Goal: Transaction & Acquisition: Book appointment/travel/reservation

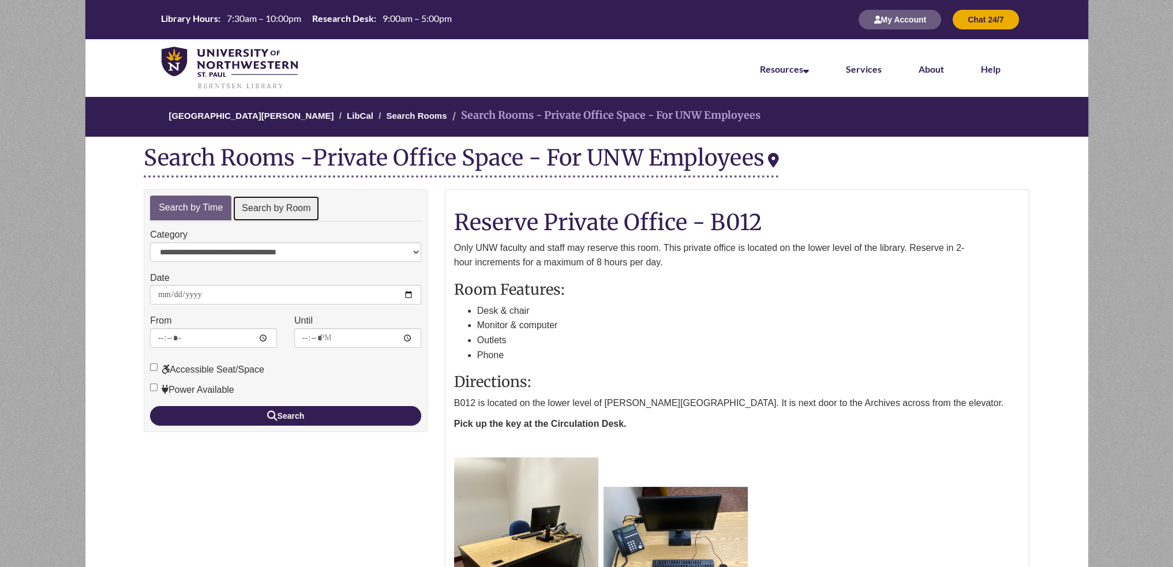
click at [281, 205] on link "Search by Room" at bounding box center [276, 209] width 87 height 26
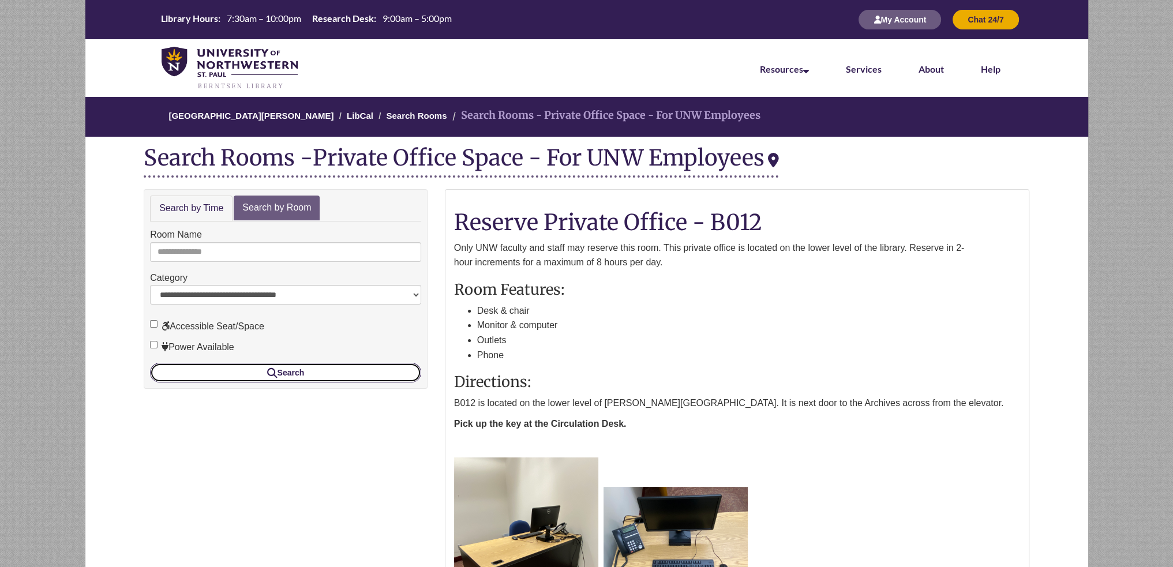
click at [245, 371] on button "Search" at bounding box center [285, 373] width 271 height 20
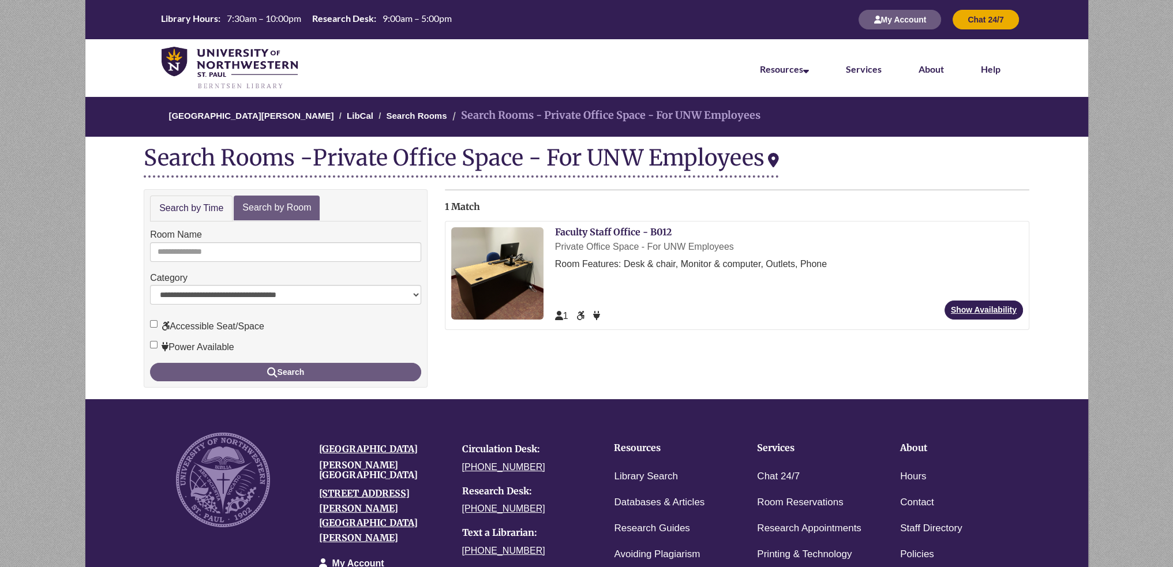
click at [615, 253] on div "Private Office Space - For UNW Employees" at bounding box center [789, 247] width 468 height 15
click at [998, 309] on link "Show Availability" at bounding box center [984, 310] width 78 height 19
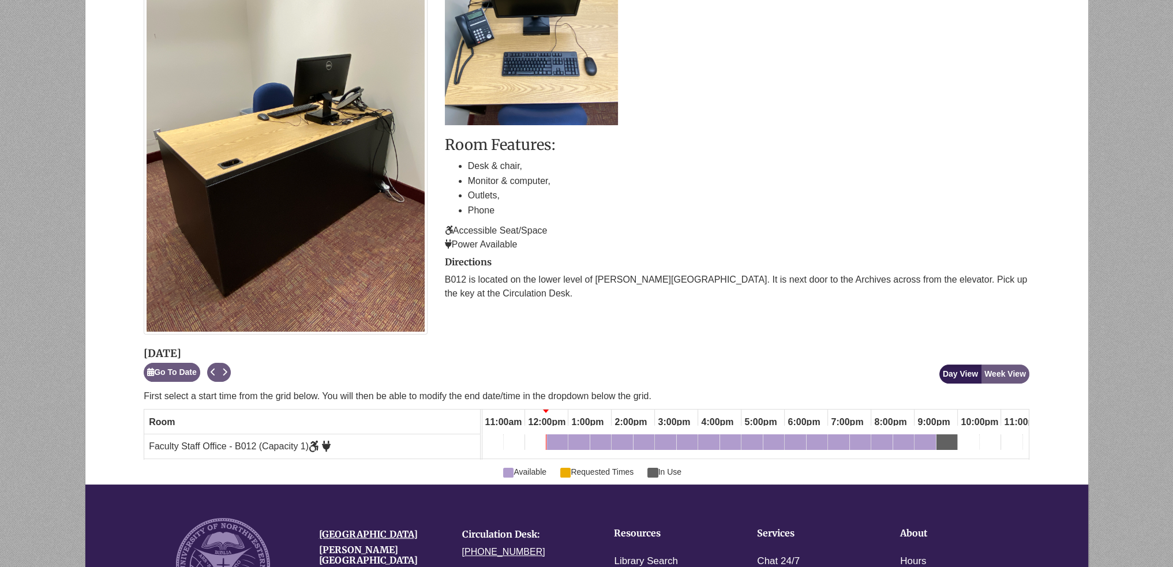
scroll to position [346, 0]
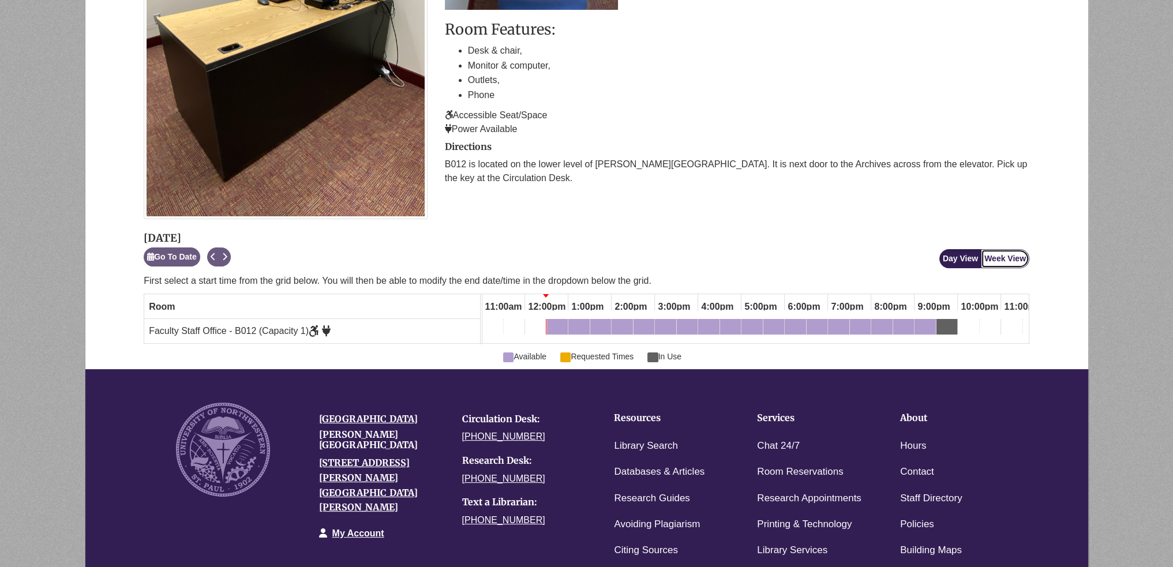
click at [1002, 265] on button "Week View" at bounding box center [1005, 258] width 48 height 19
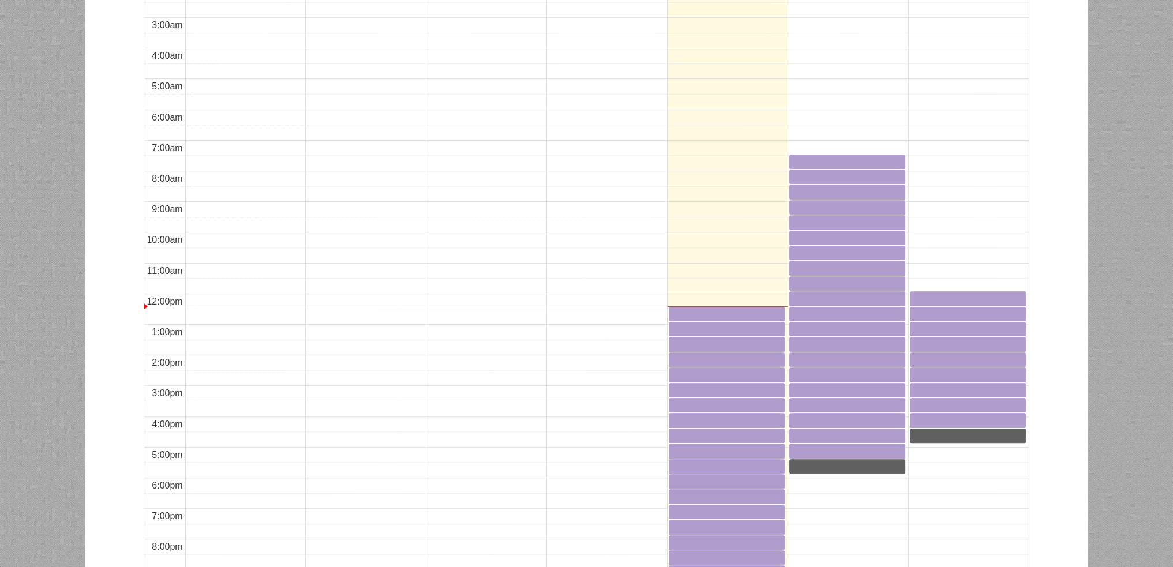
scroll to position [462, 0]
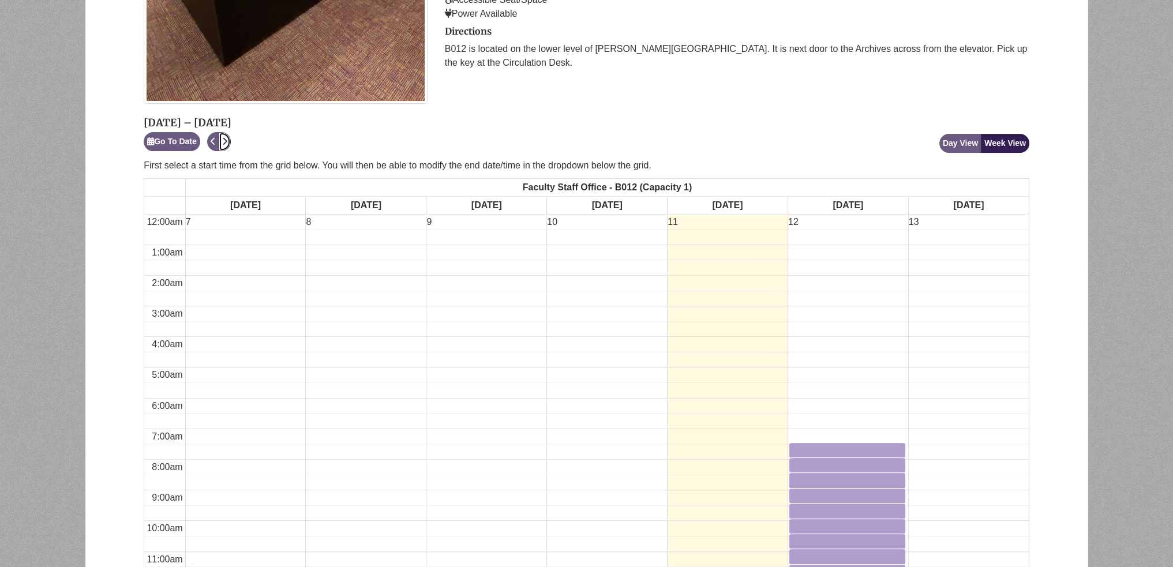
click at [226, 141] on icon "Next" at bounding box center [224, 141] width 5 height 8
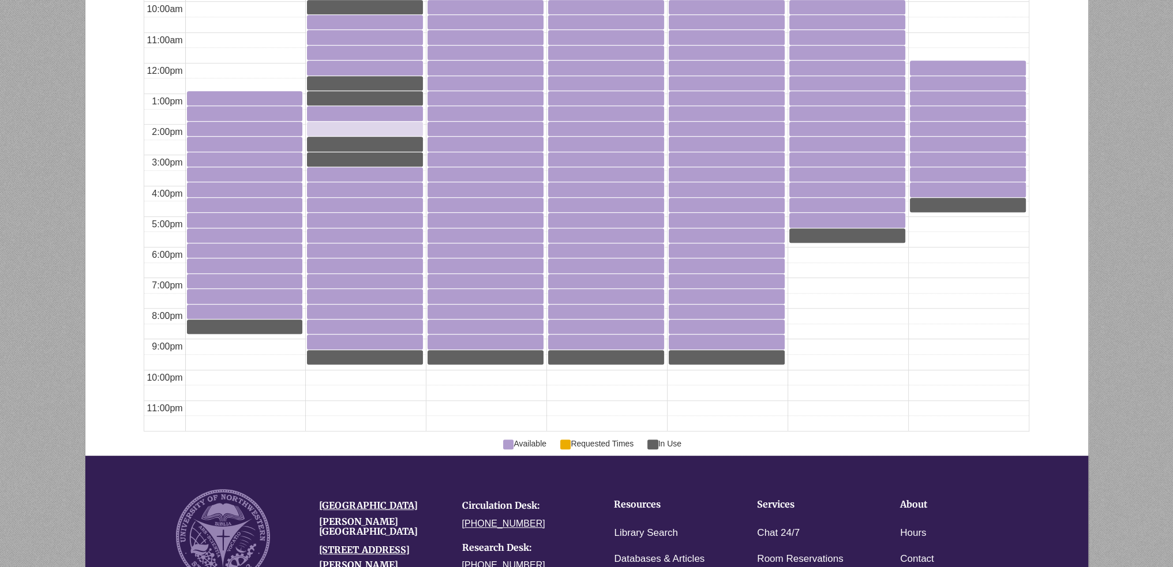
scroll to position [750, 0]
